Goal: Transaction & Acquisition: Purchase product/service

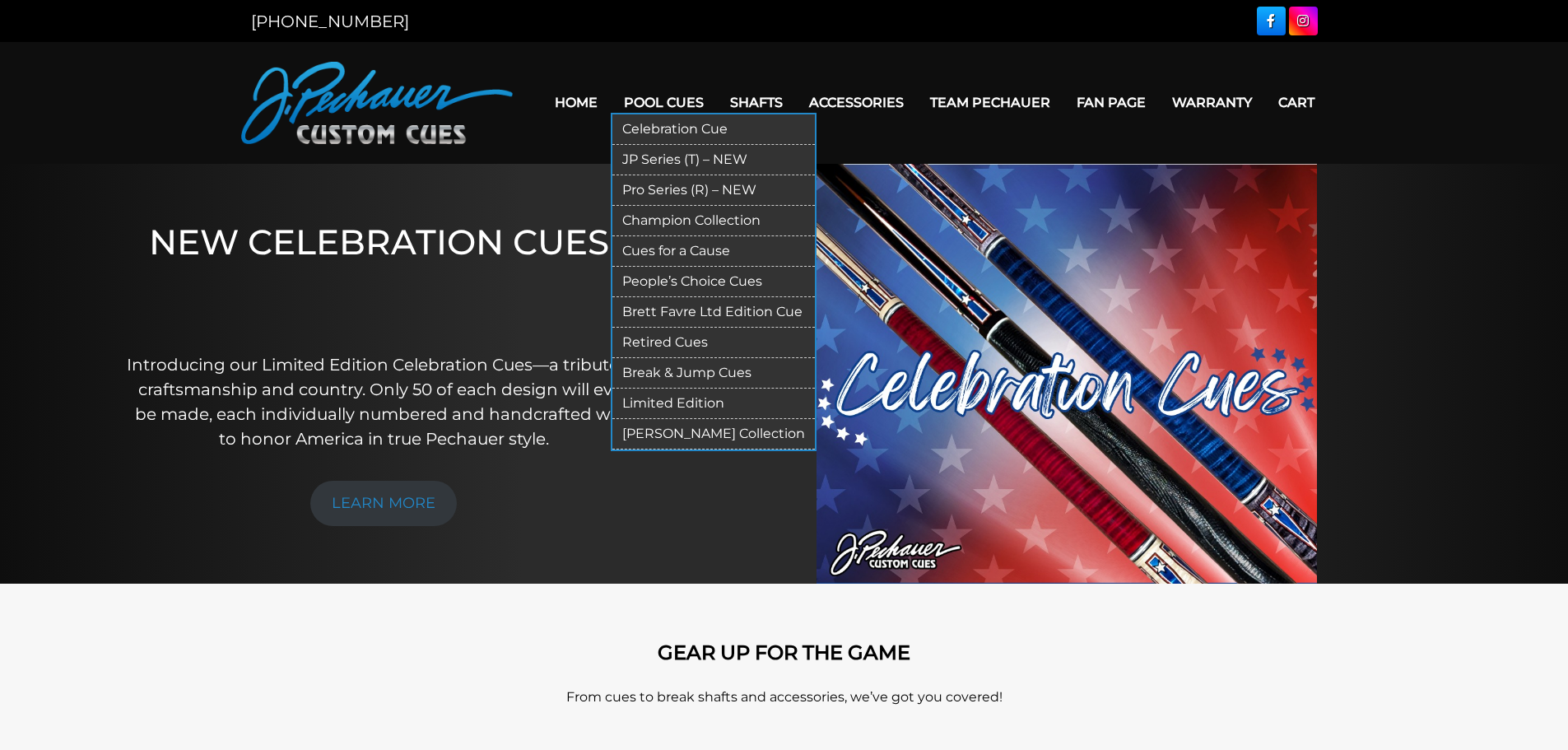
click at [658, 187] on link "Pro Series (R) – NEW" at bounding box center [713, 190] width 202 height 30
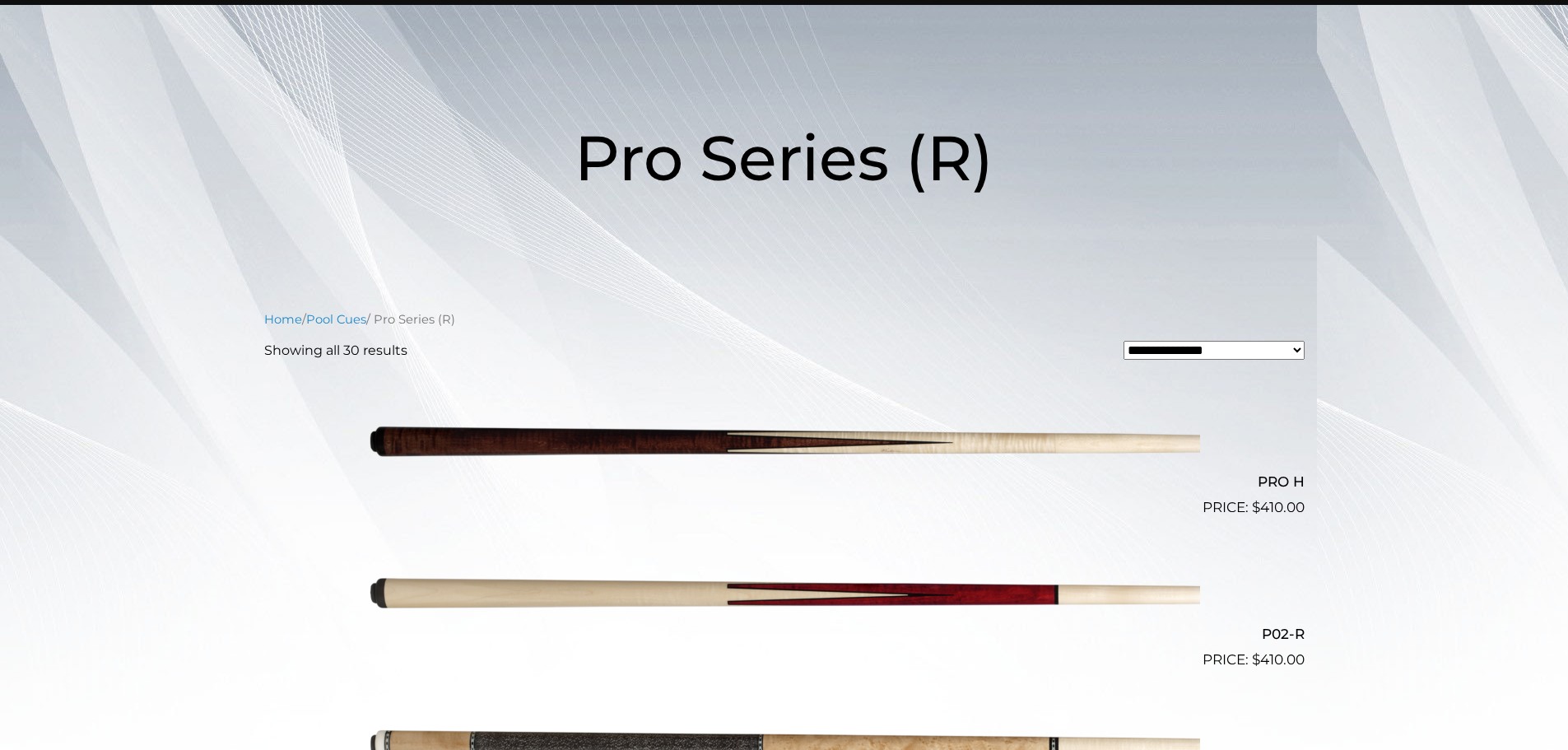
scroll to position [165, 0]
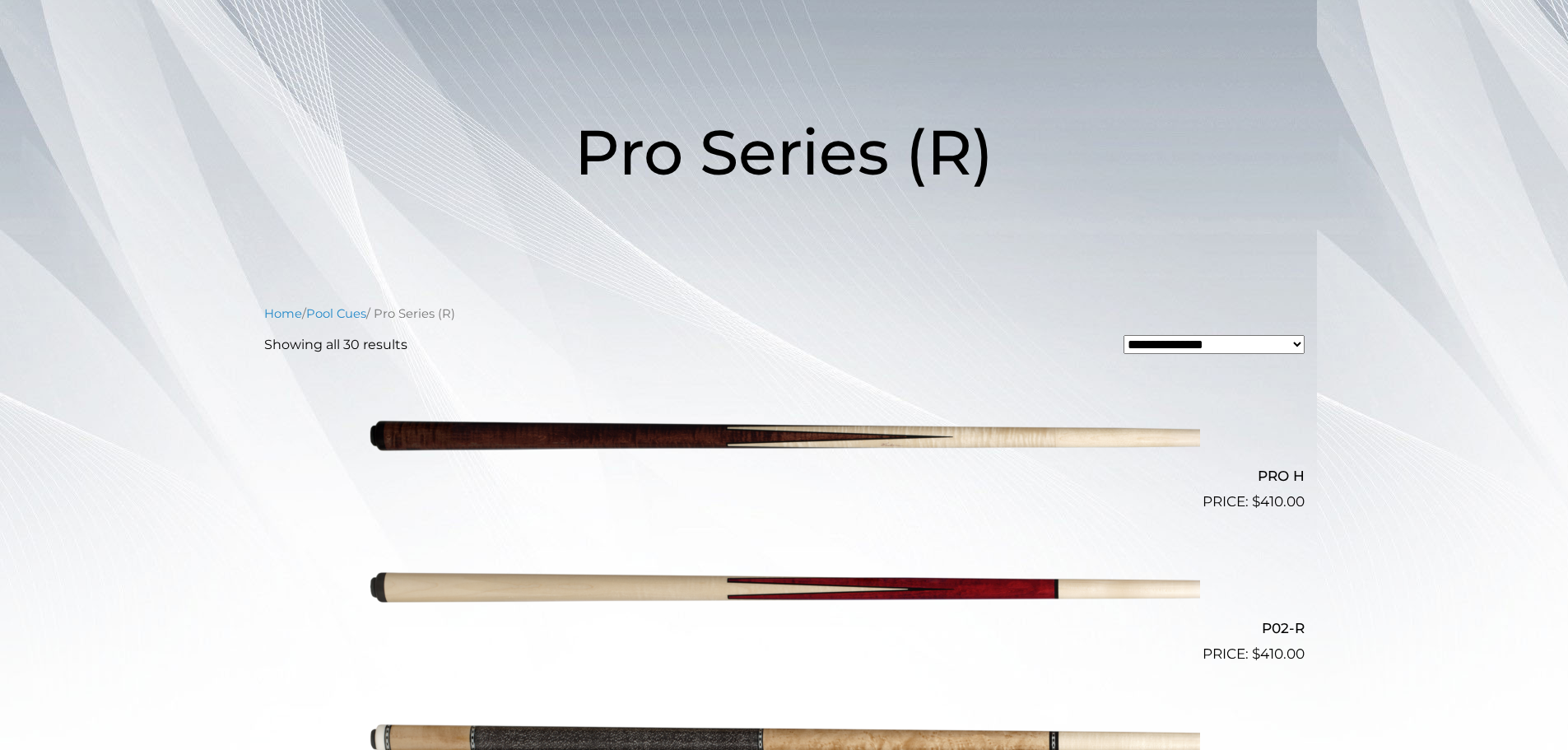
click at [716, 431] on img at bounding box center [785, 437] width 832 height 138
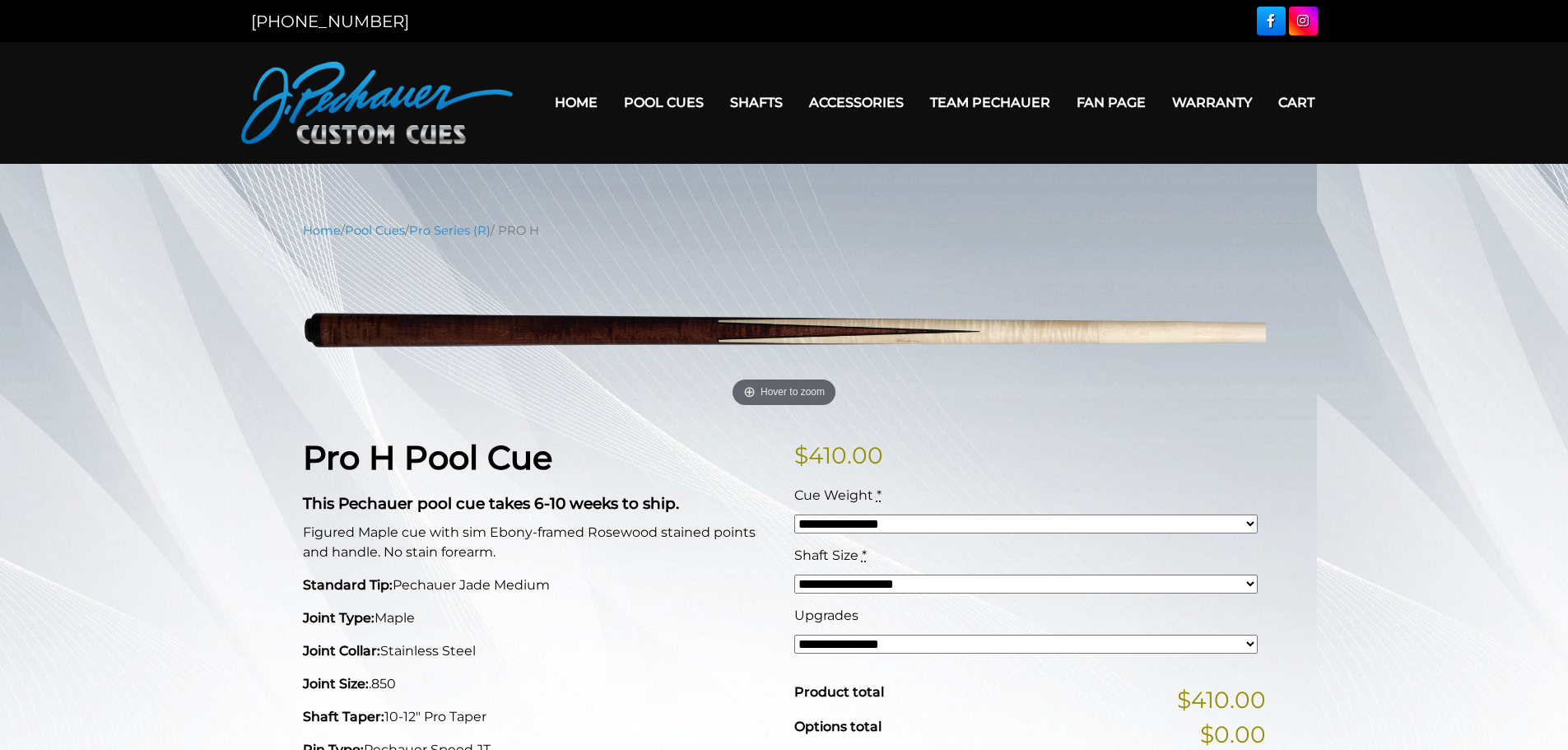
click at [1248, 584] on select "**********" at bounding box center [1026, 583] width 463 height 19
